Goal: Navigation & Orientation: Find specific page/section

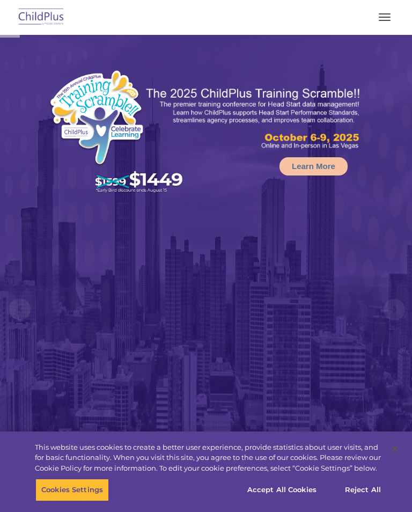
click at [374, 17] on button "button" at bounding box center [384, 17] width 23 height 17
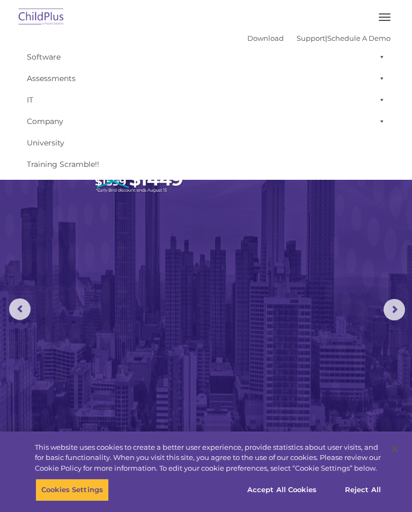
click at [43, 57] on link "Software" at bounding box center [205, 56] width 369 height 21
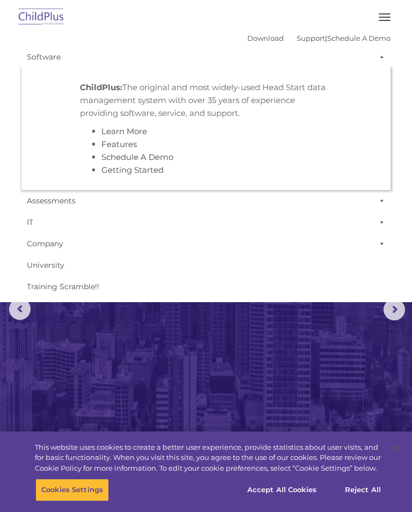
select select "MEDIUM"
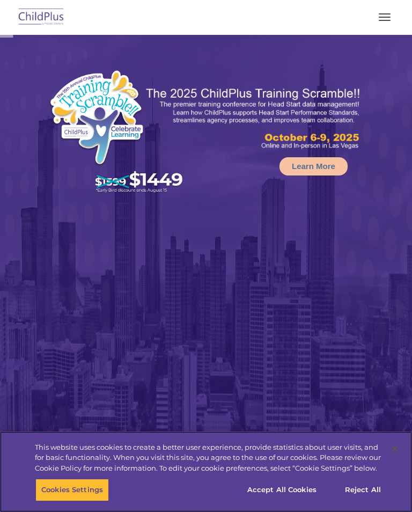
select select "MEDIUM"
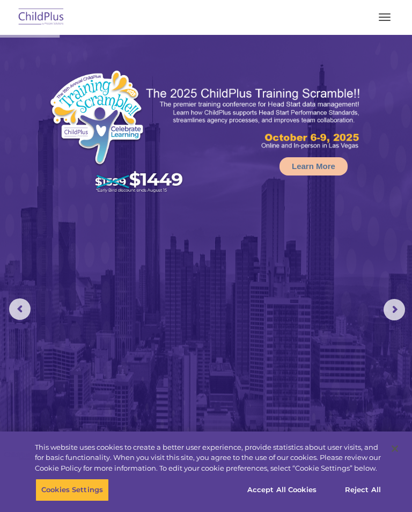
click at [46, 20] on img at bounding box center [41, 17] width 50 height 25
select select "MEDIUM"
click at [383, 18] on button "button" at bounding box center [384, 17] width 23 height 17
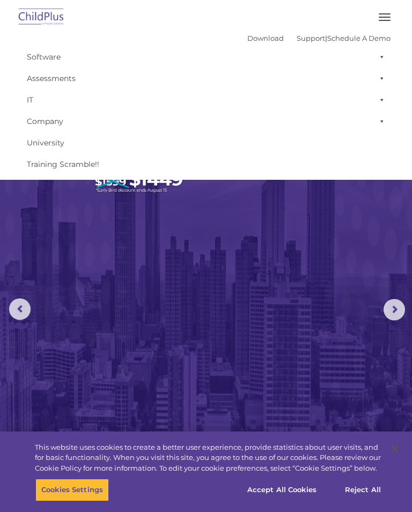
click at [379, 121] on span at bounding box center [380, 121] width 11 height 21
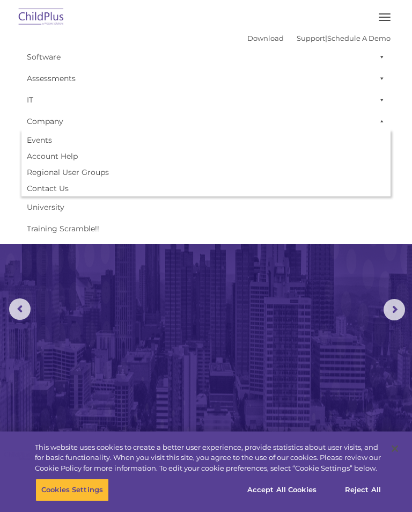
click at [49, 56] on link "Software" at bounding box center [205, 56] width 369 height 21
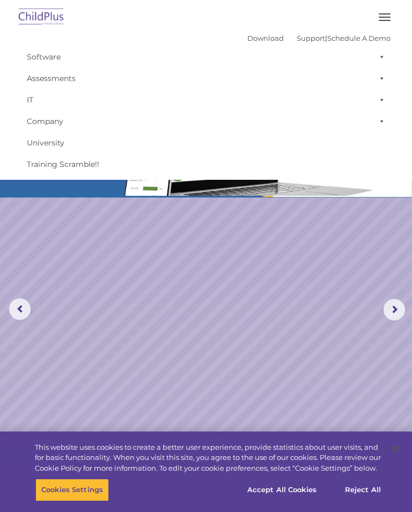
click at [42, 18] on img at bounding box center [41, 17] width 50 height 25
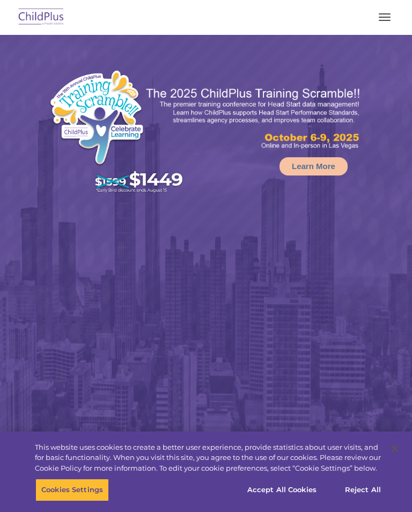
select select "MEDIUM"
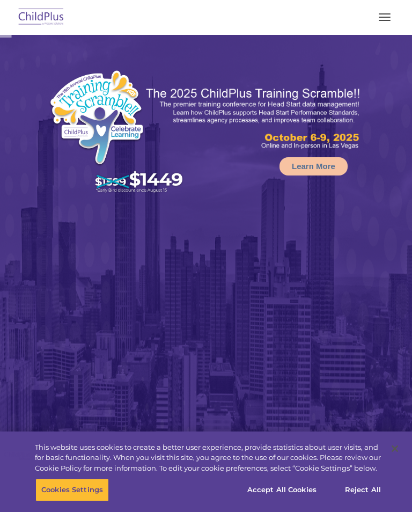
click at [41, 17] on img at bounding box center [41, 17] width 50 height 25
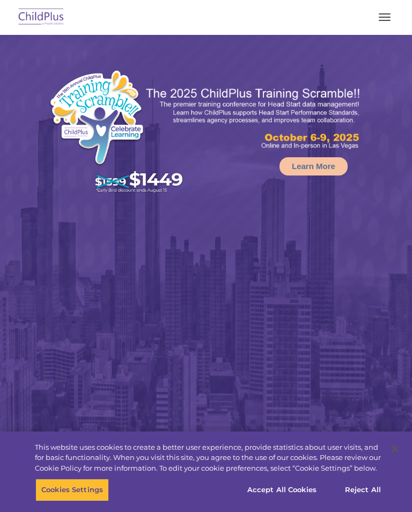
select select "MEDIUM"
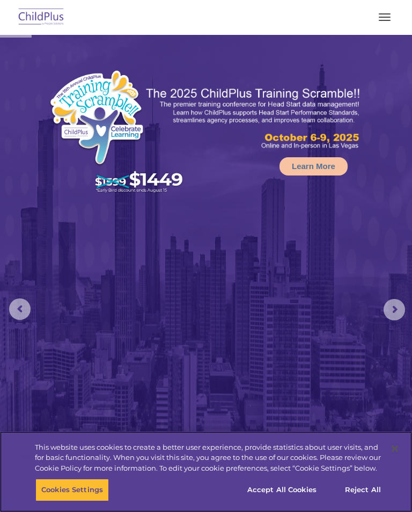
click at [410, 508] on div "Cookies Settings Reject All Accept All Cookies" at bounding box center [206, 495] width 412 height 33
click at [389, 455] on button "Close" at bounding box center [395, 449] width 24 height 24
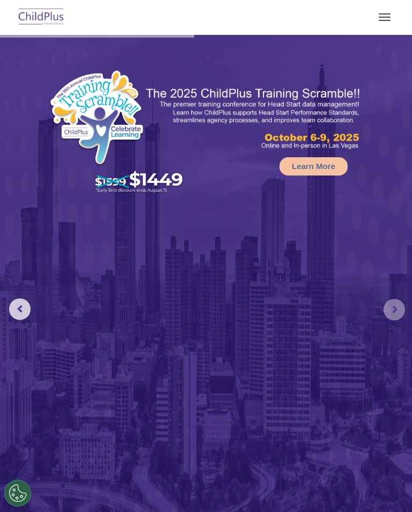
click at [390, 314] on rs-arrow at bounding box center [394, 309] width 21 height 21
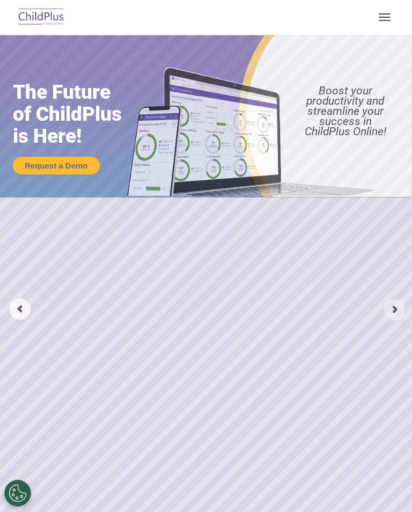
click at [394, 311] on rs-arrow at bounding box center [394, 309] width 21 height 21
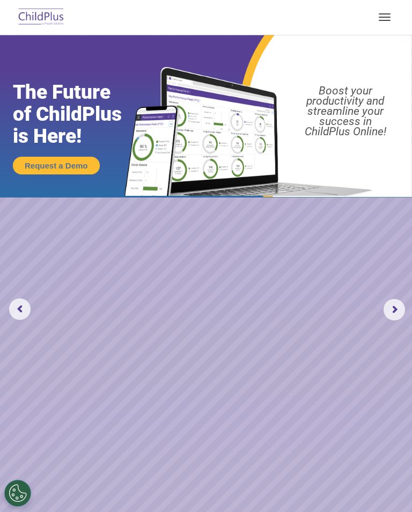
click at [383, 322] on rs-slide "Request a Demo The Future of ChildPlus is Here! Boost your productivity and str…" at bounding box center [206, 309] width 412 height 549
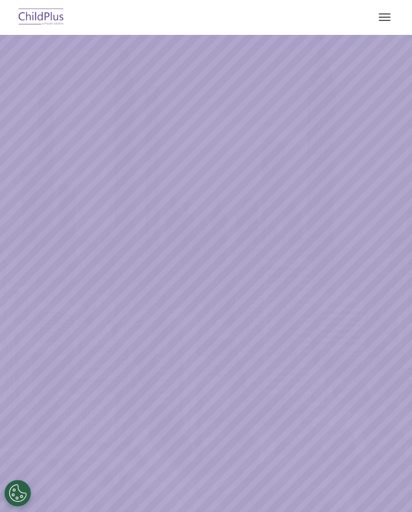
scroll to position [38, 0]
select select "MEDIUM"
